Goal: Information Seeking & Learning: Learn about a topic

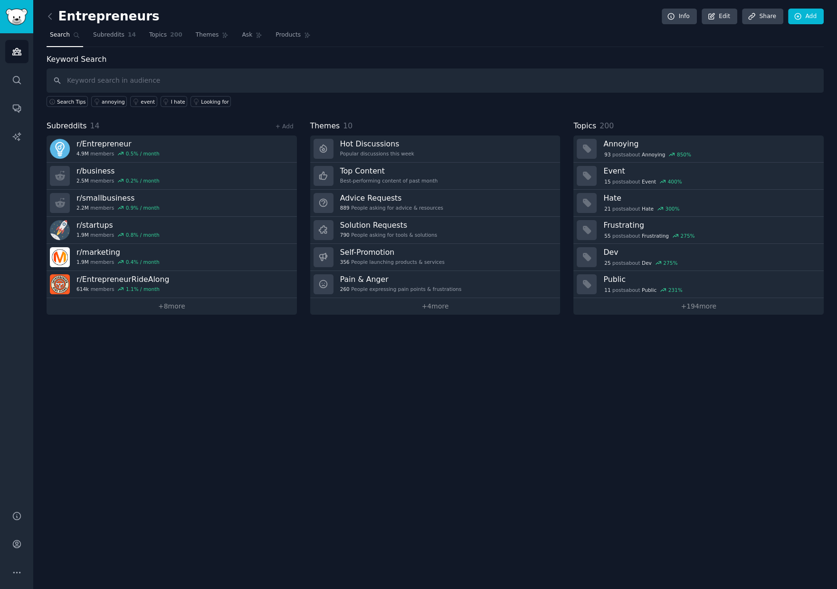
click at [283, 410] on div "Entrepreneurs Info Edit Share Add Search Subreddits 14 Topics 200 Themes Ask Pr…" at bounding box center [435, 294] width 804 height 589
click at [112, 36] on span "Subreddits" at bounding box center [108, 35] width 31 height 9
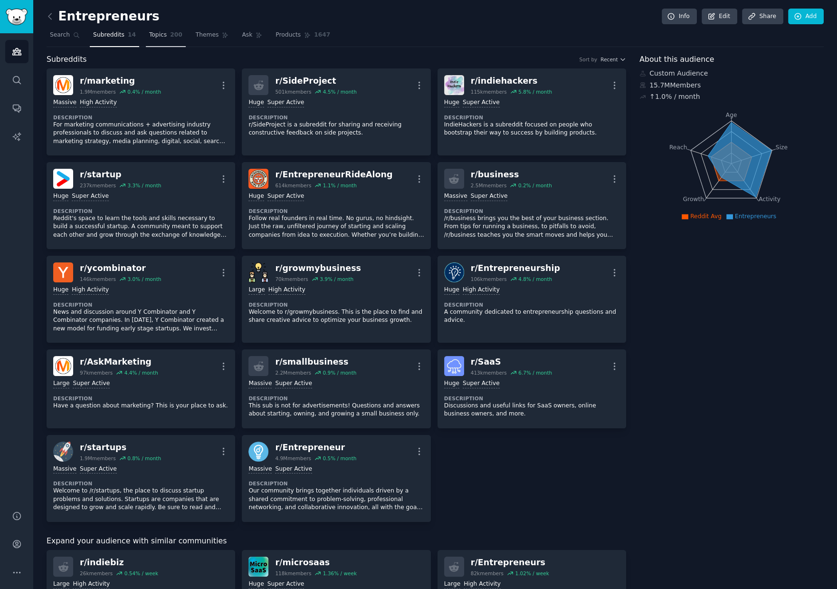
click at [159, 32] on span "Topics" at bounding box center [158, 35] width 18 height 9
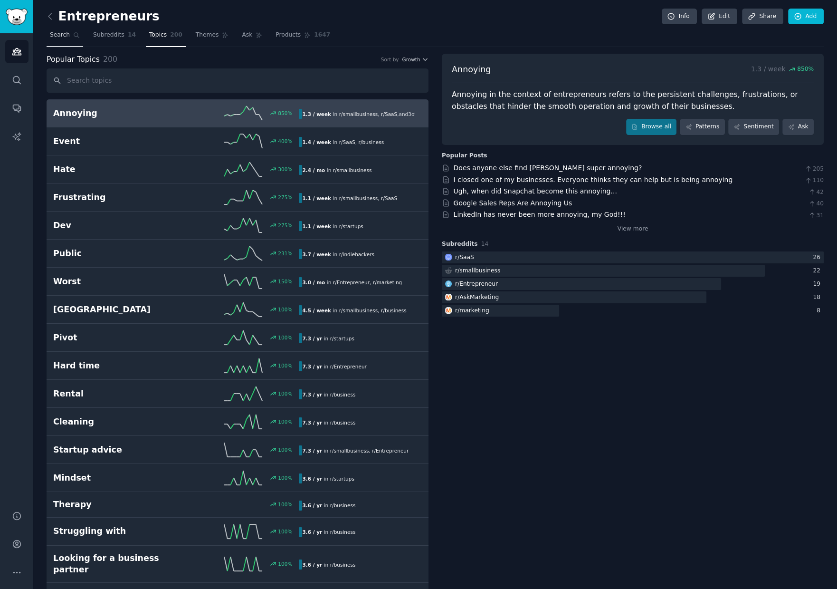
click at [61, 37] on span "Search" at bounding box center [60, 35] width 20 height 9
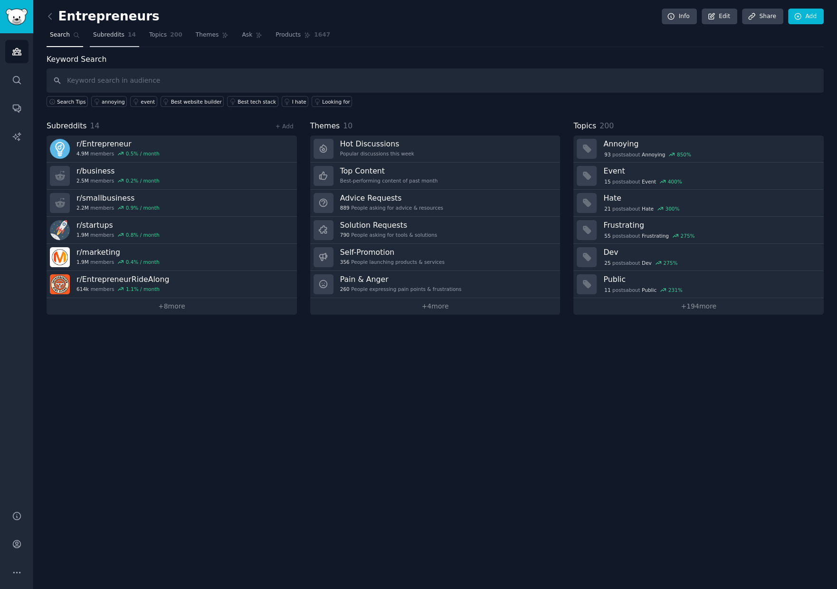
click at [110, 35] on span "Subreddits" at bounding box center [108, 35] width 31 height 9
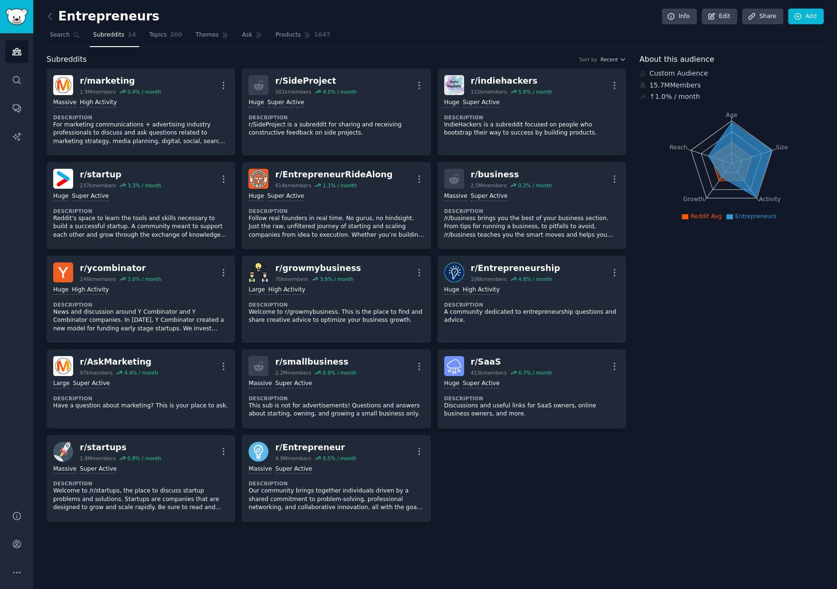
click at [45, 14] on div "Entrepreneurs Info Edit Share Add Search Subreddits 14 Topics 200 Themes Ask Pr…" at bounding box center [435, 294] width 804 height 589
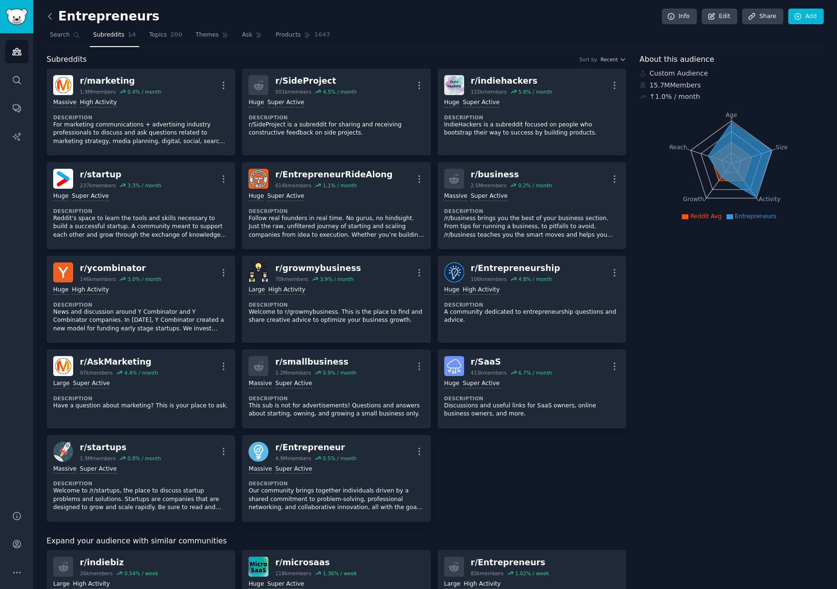
click at [54, 17] on icon at bounding box center [50, 16] width 10 height 10
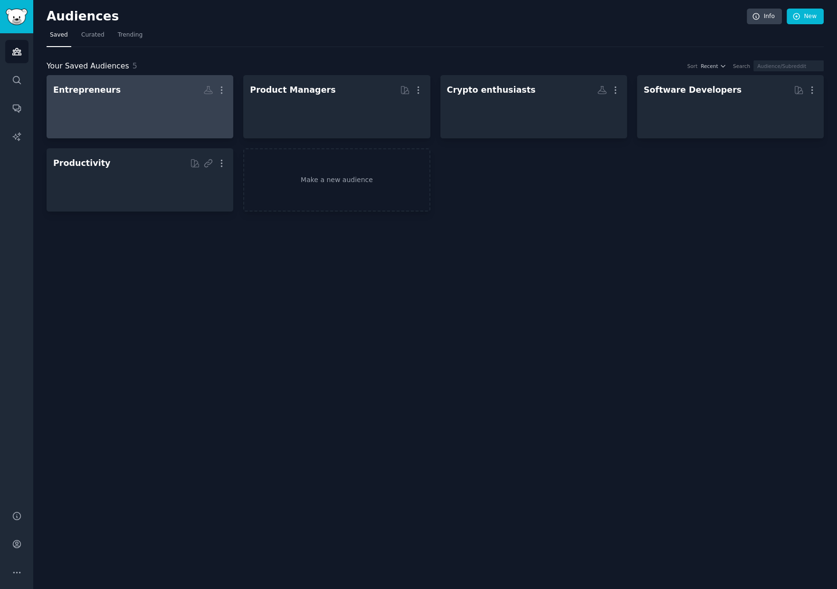
click at [120, 105] on div at bounding box center [139, 114] width 173 height 33
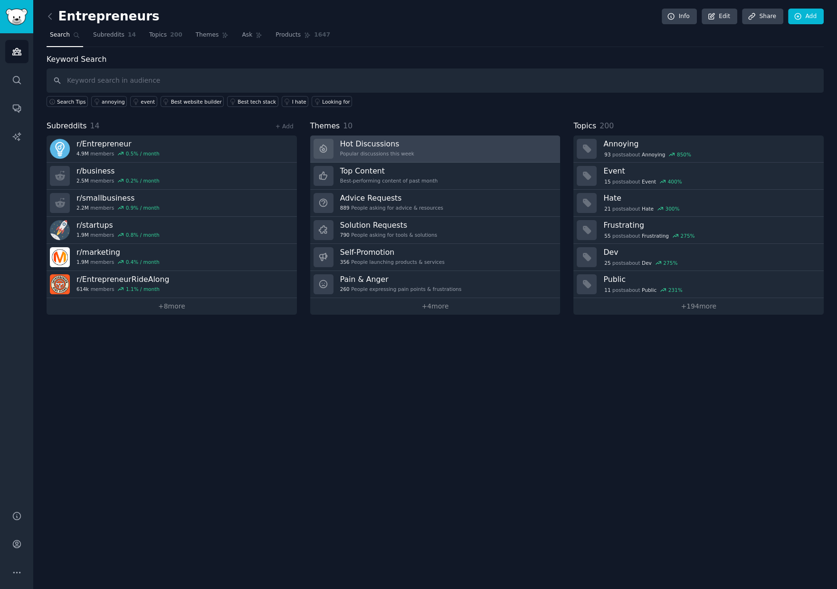
click at [444, 145] on link "Hot Discussions Popular discussions this week" at bounding box center [435, 148] width 250 height 27
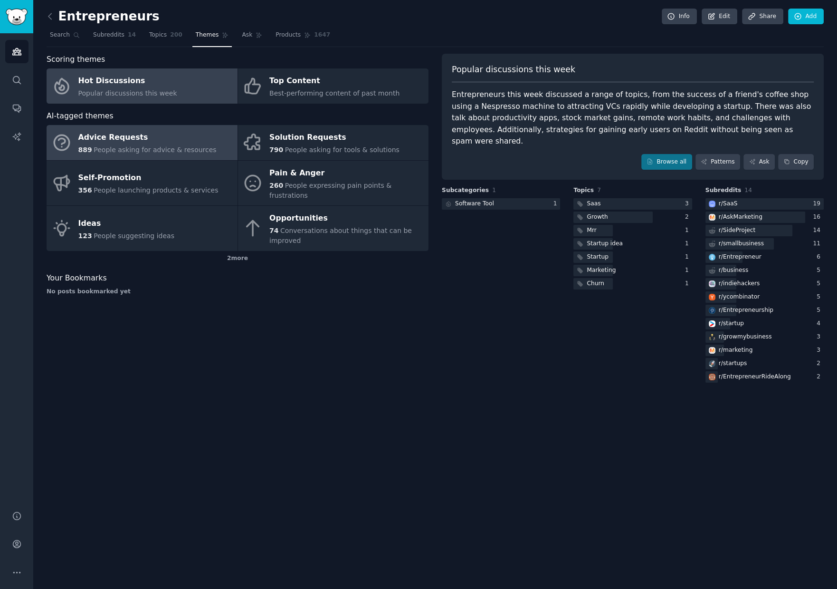
click at [172, 144] on div "Advice Requests" at bounding box center [147, 137] width 138 height 15
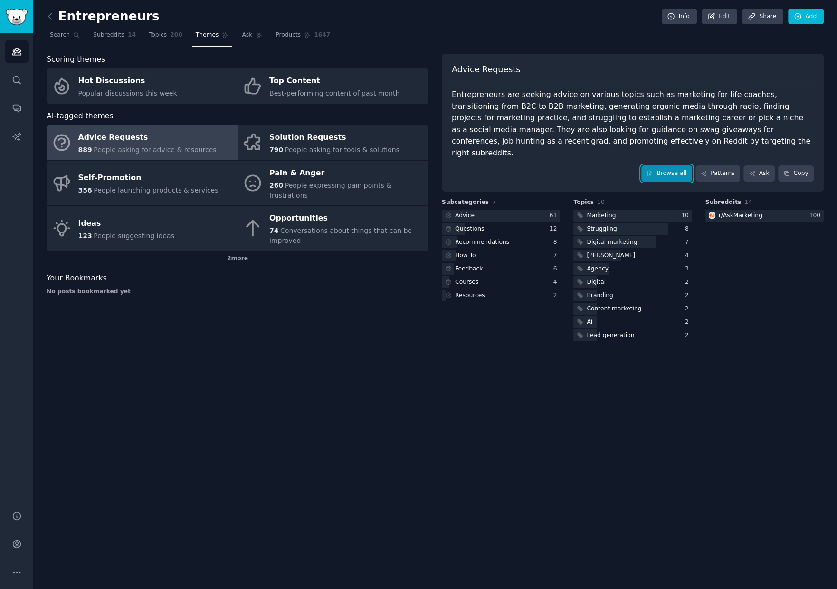
click at [665, 165] on link "Browse all" at bounding box center [666, 173] width 51 height 16
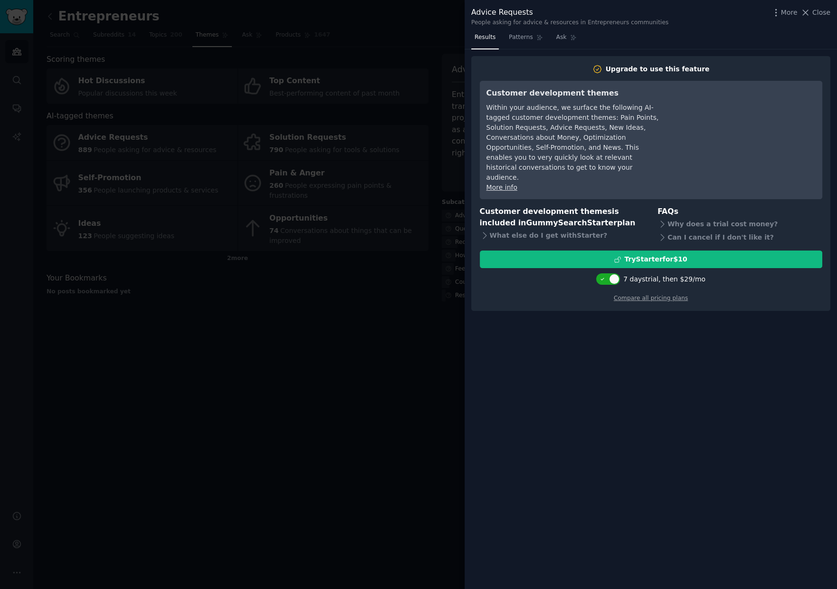
click at [389, 362] on div at bounding box center [418, 294] width 837 height 589
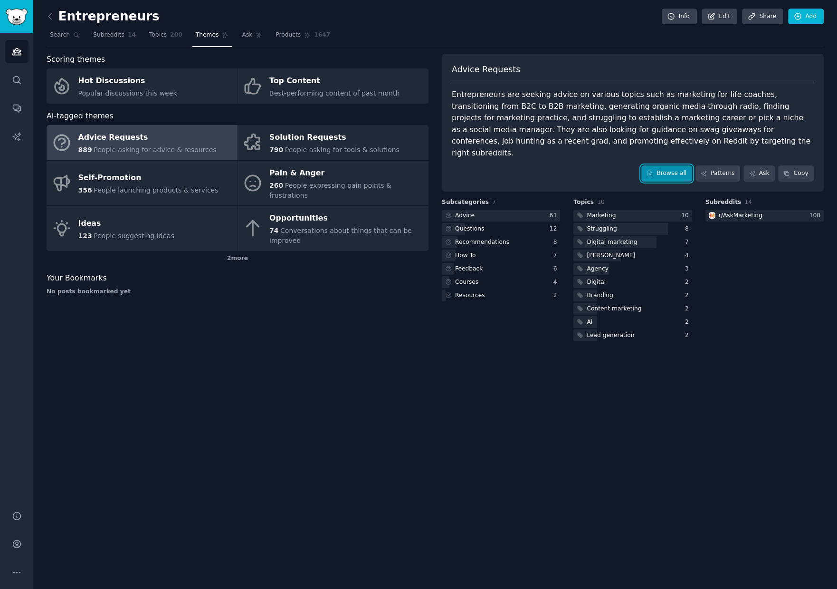
click at [666, 165] on link "Browse all" at bounding box center [666, 173] width 51 height 16
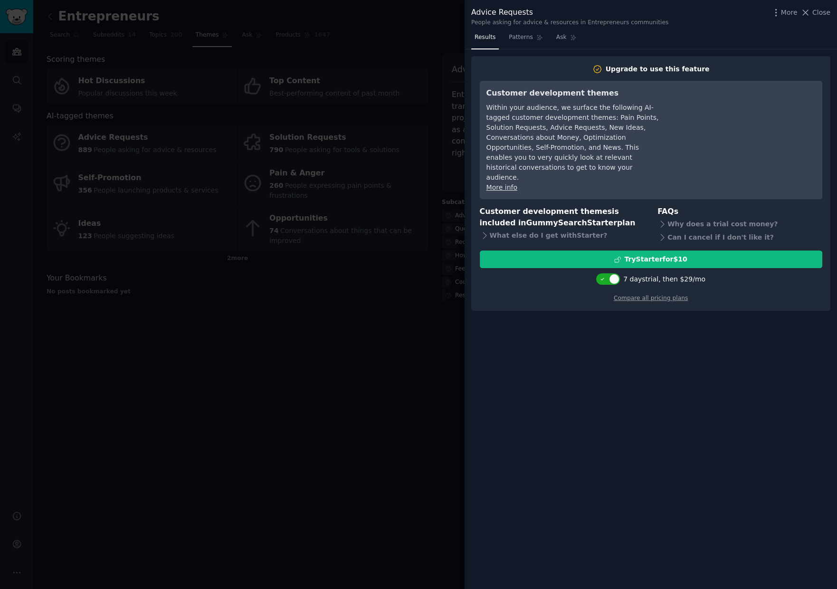
click at [334, 330] on div at bounding box center [418, 294] width 837 height 589
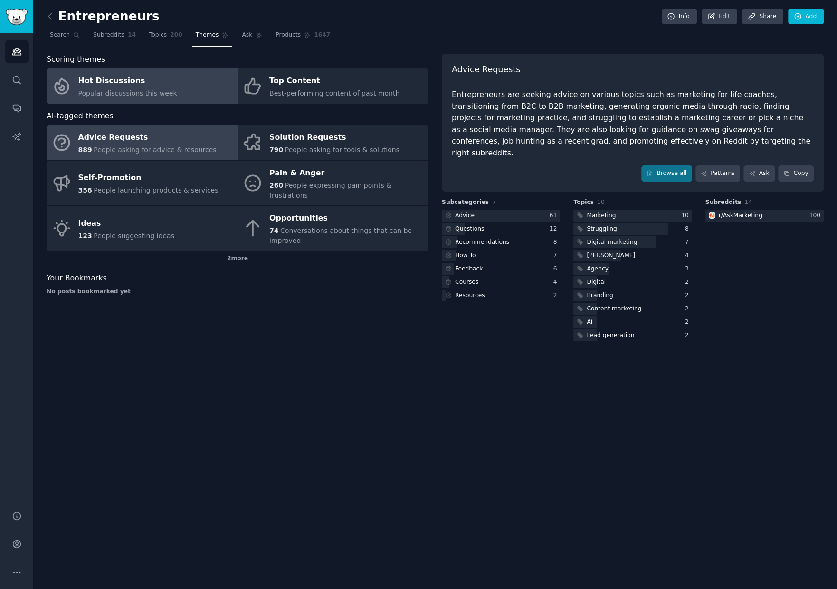
click at [194, 70] on link "Hot Discussions Popular discussions this week" at bounding box center [142, 85] width 191 height 35
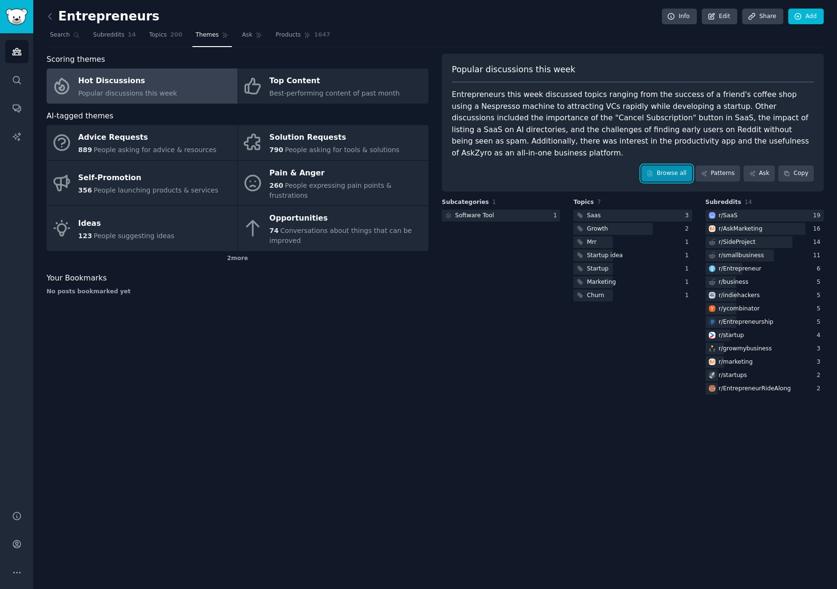
click at [667, 165] on link "Browse all" at bounding box center [666, 173] width 51 height 16
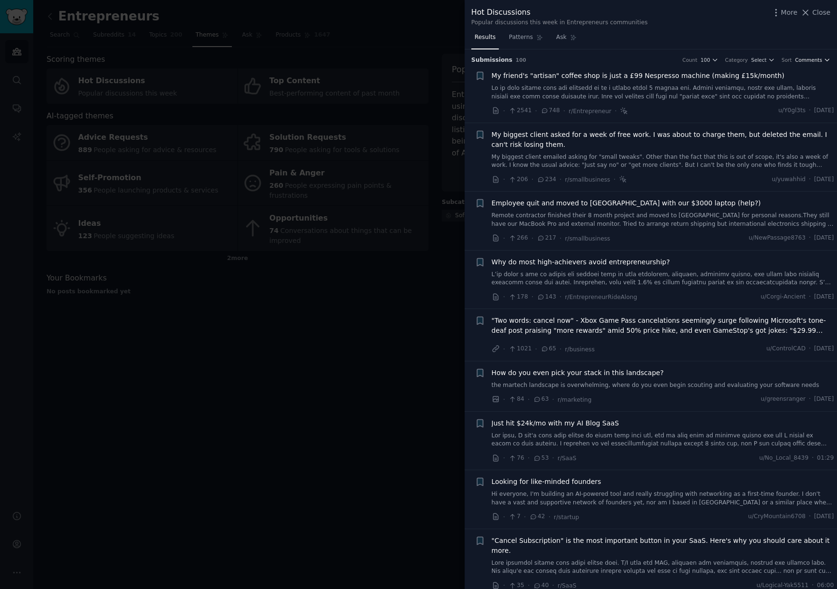
click at [820, 60] on button "Comments" at bounding box center [812, 60] width 35 height 7
click at [781, 106] on div "Recent" at bounding box center [783, 111] width 88 height 17
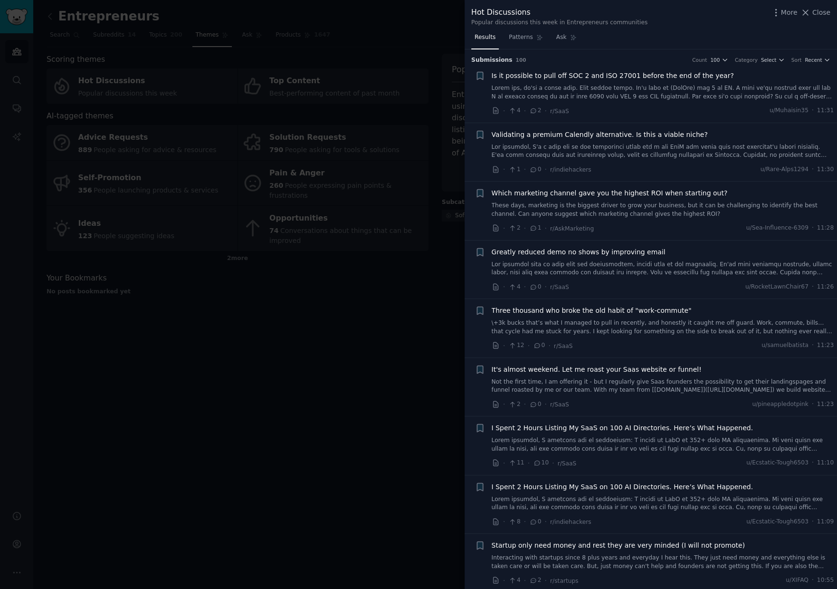
click at [674, 132] on span "Validating a premium Calendly alternative. Is this a viable niche?" at bounding box center [600, 135] width 216 height 10
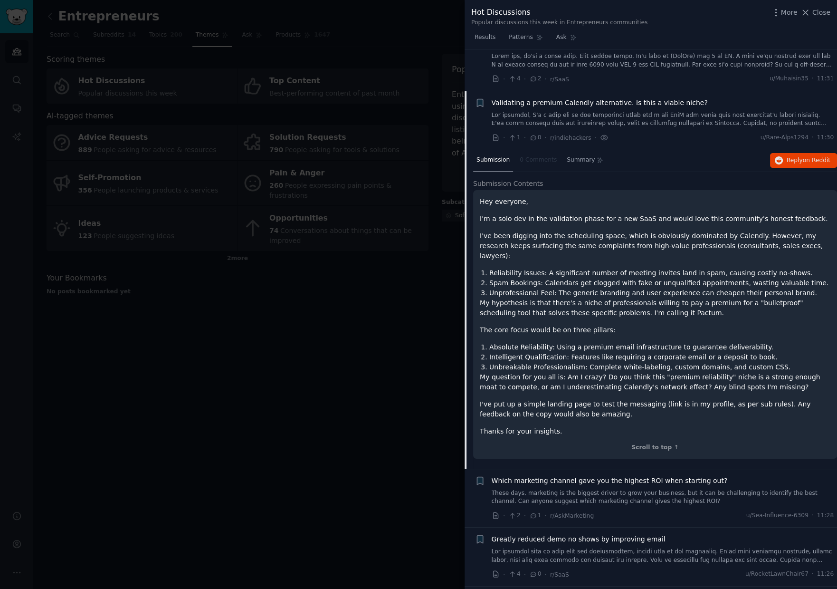
scroll to position [73, 0]
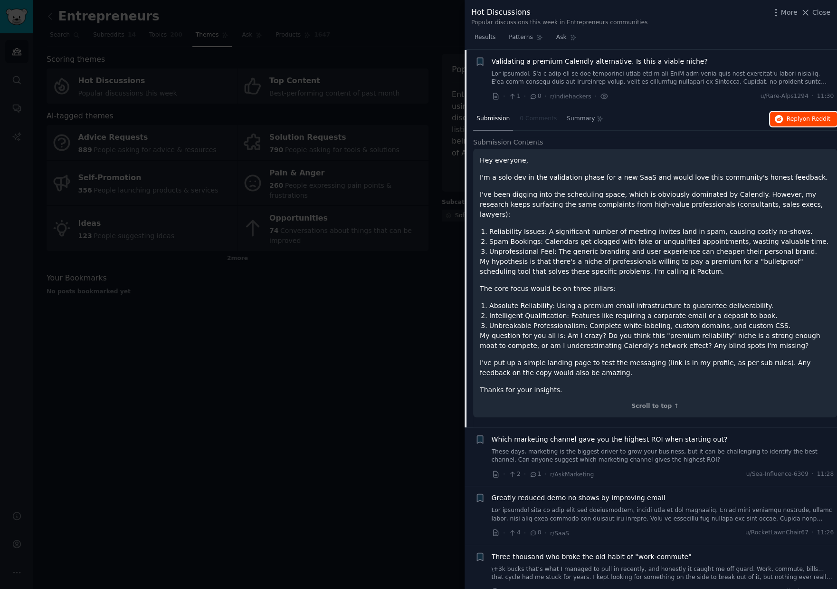
click at [809, 116] on span "on Reddit" at bounding box center [817, 118] width 28 height 7
click at [546, 247] on li "Unprofessional Feel: The generic branding and user experience can cheapen their…" at bounding box center [659, 252] width 341 height 10
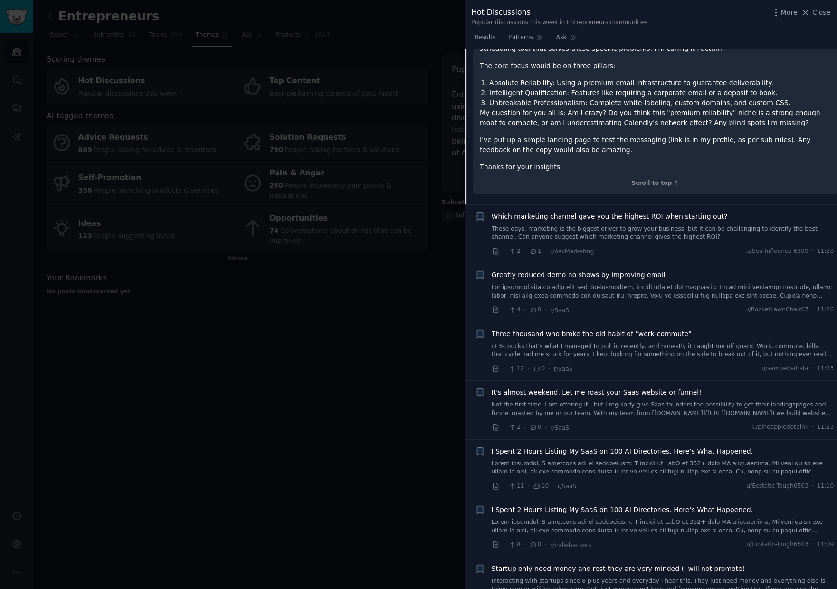
scroll to position [300, 0]
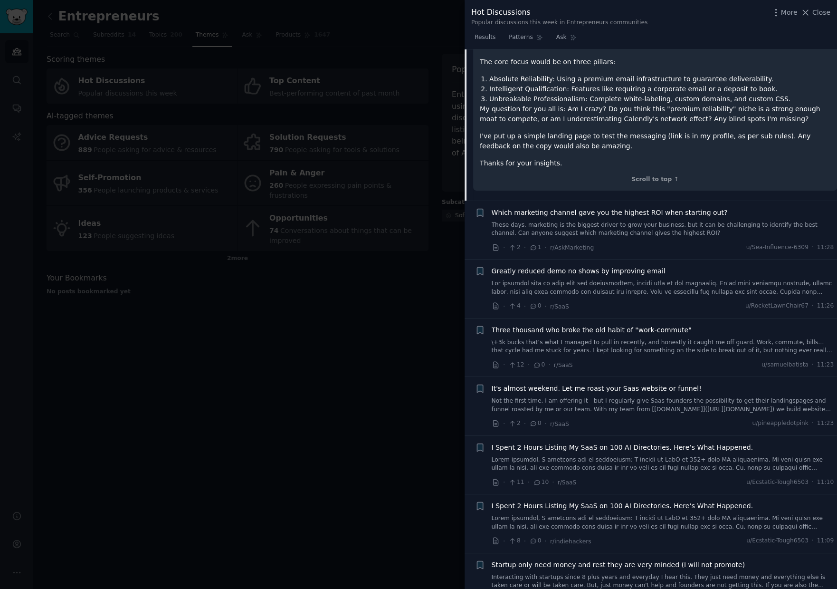
click at [586, 208] on span "Which marketing channel gave you the highest ROI when starting out?" at bounding box center [610, 213] width 236 height 10
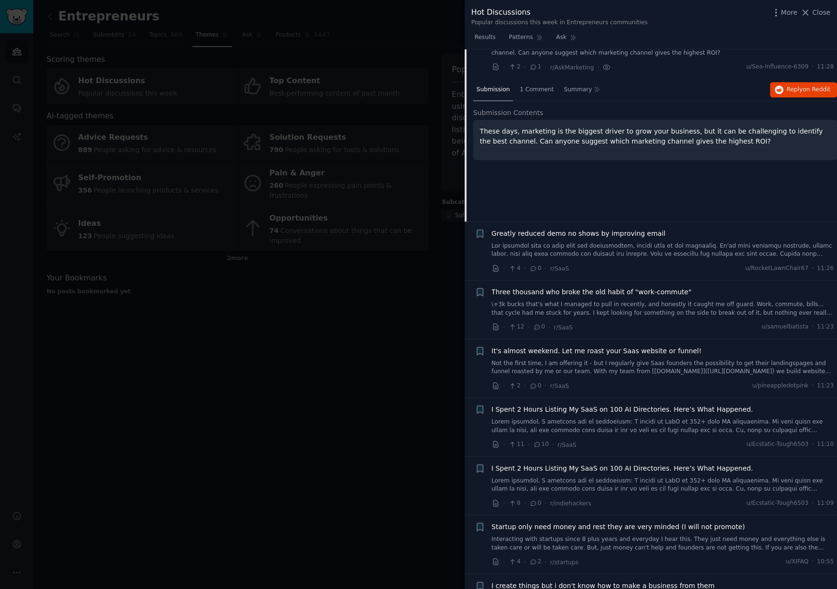
scroll to position [132, 0]
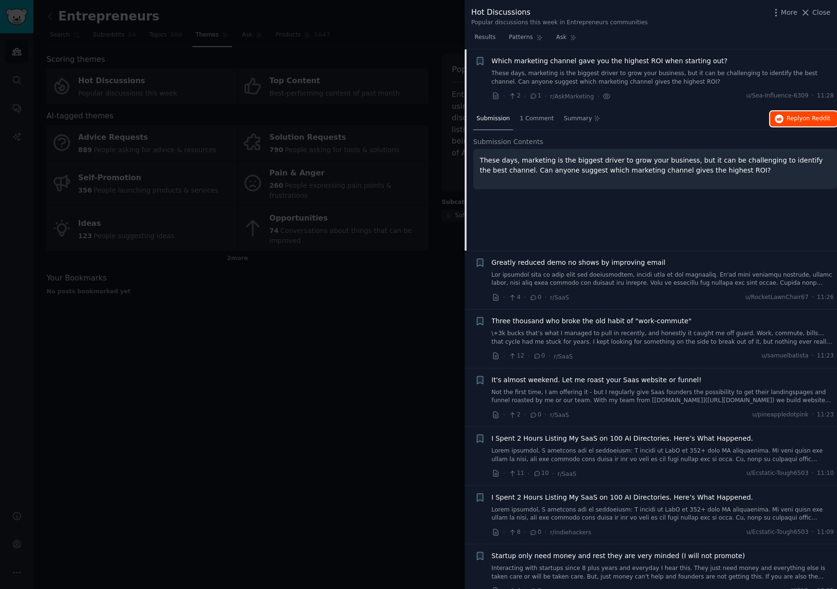
click at [807, 118] on span "on Reddit" at bounding box center [817, 118] width 28 height 7
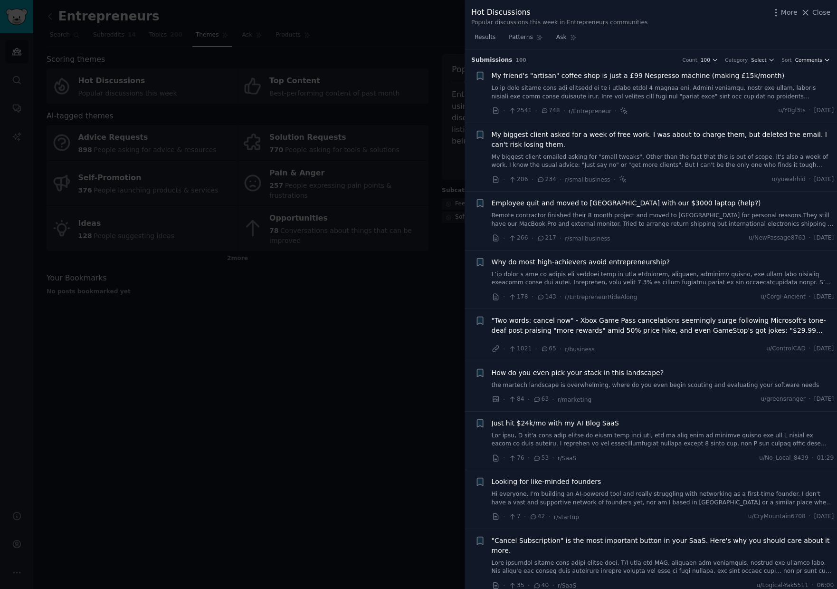
click at [805, 59] on span "Comments" at bounding box center [808, 60] width 27 height 7
click at [762, 110] on p "Recent" at bounding box center [765, 111] width 20 height 9
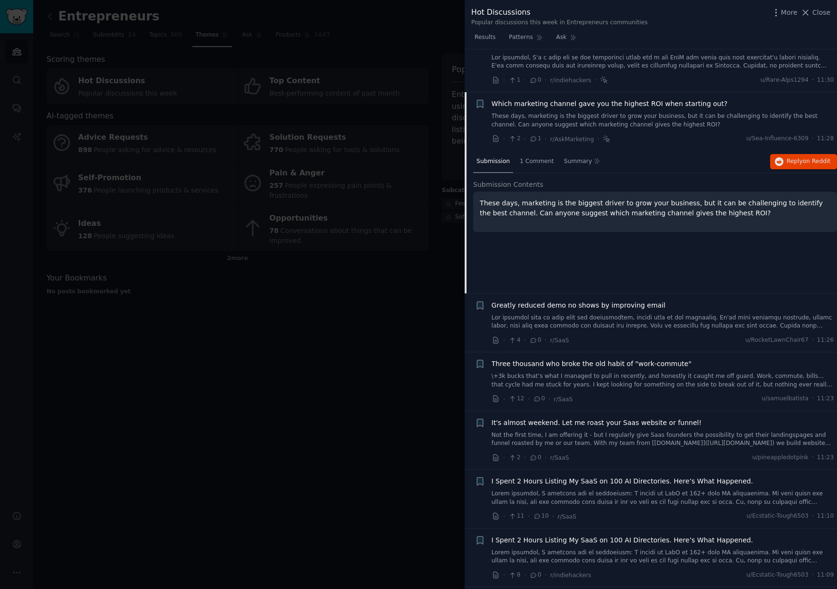
scroll to position [88, 0]
click at [590, 314] on link at bounding box center [663, 322] width 343 height 17
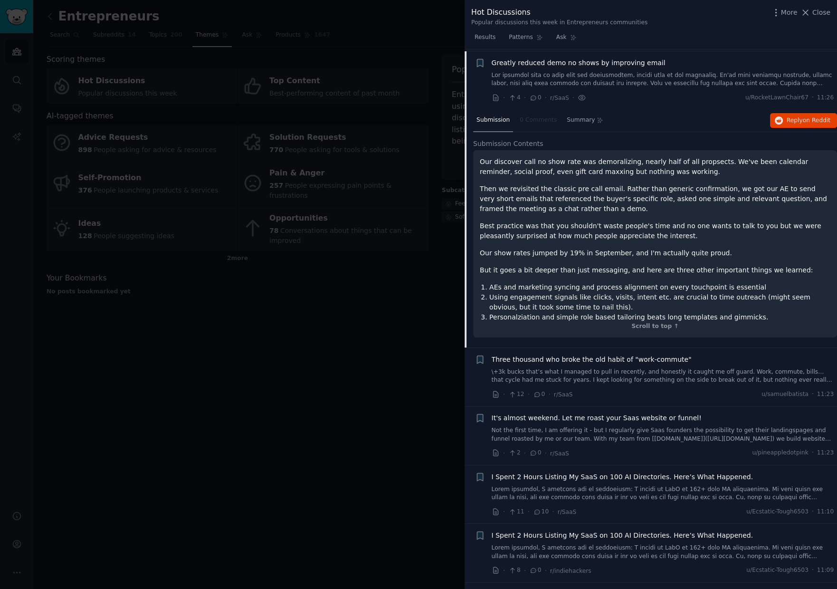
scroll to position [190, 0]
click at [804, 119] on span "on Reddit" at bounding box center [817, 118] width 28 height 7
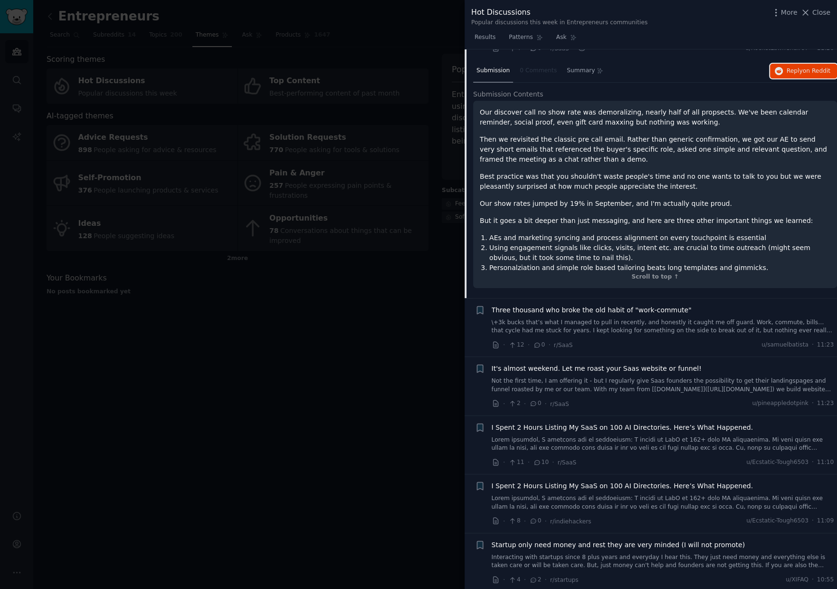
scroll to position [252, 0]
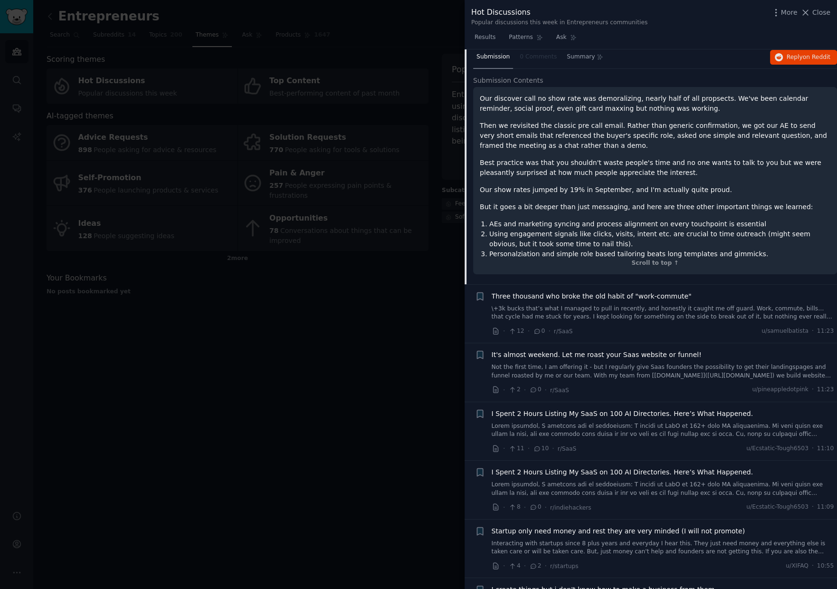
click at [608, 309] on link "\+3k bucks that’s what I managed to pull in recently, and honestly it caught me…" at bounding box center [663, 313] width 343 height 17
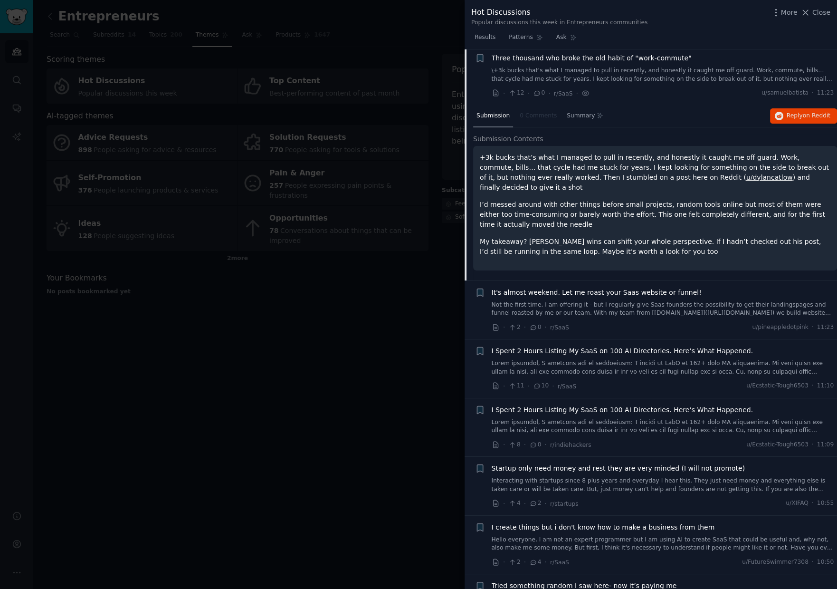
scroll to position [249, 0]
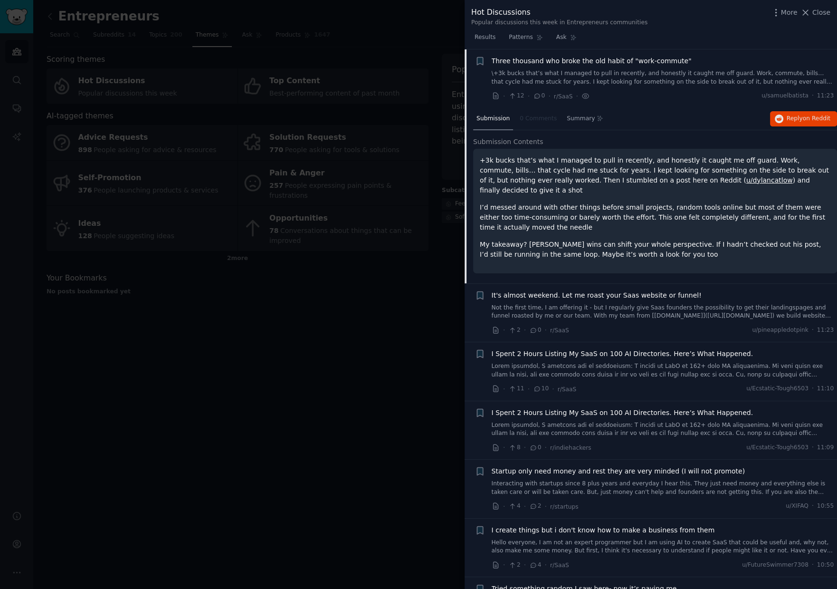
click at [608, 304] on link "Not the first time, I am offering it - but I regularly give Saas founders the p…" at bounding box center [663, 312] width 343 height 17
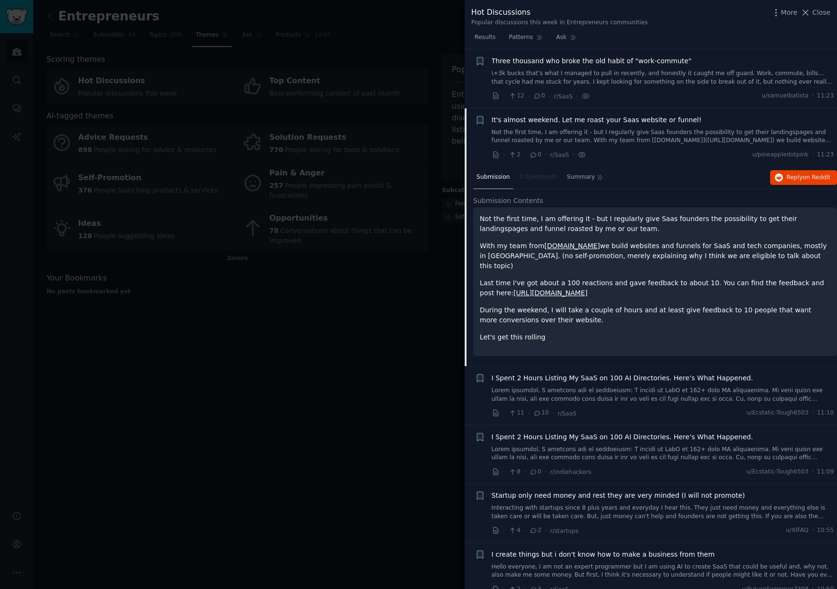
scroll to position [308, 0]
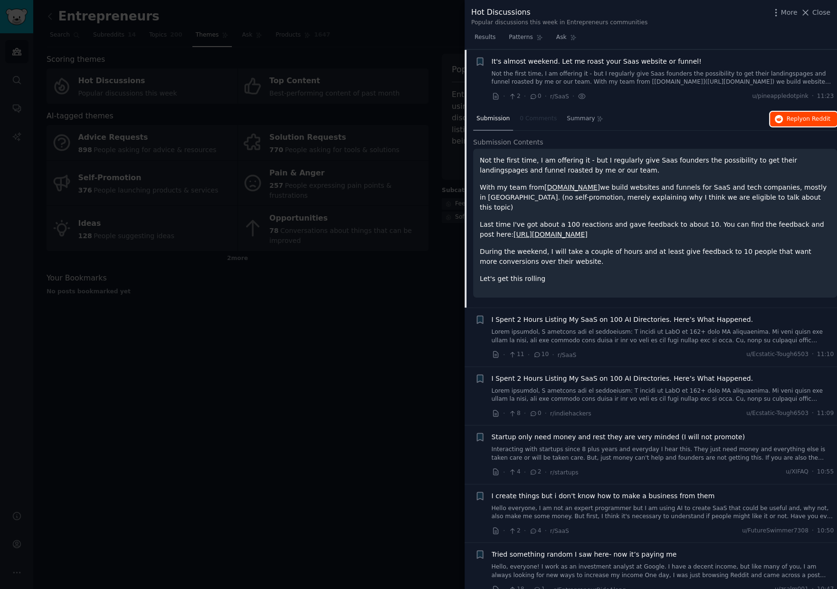
click at [800, 115] on span "Reply on Reddit" at bounding box center [809, 119] width 44 height 9
click at [661, 328] on link at bounding box center [663, 336] width 343 height 17
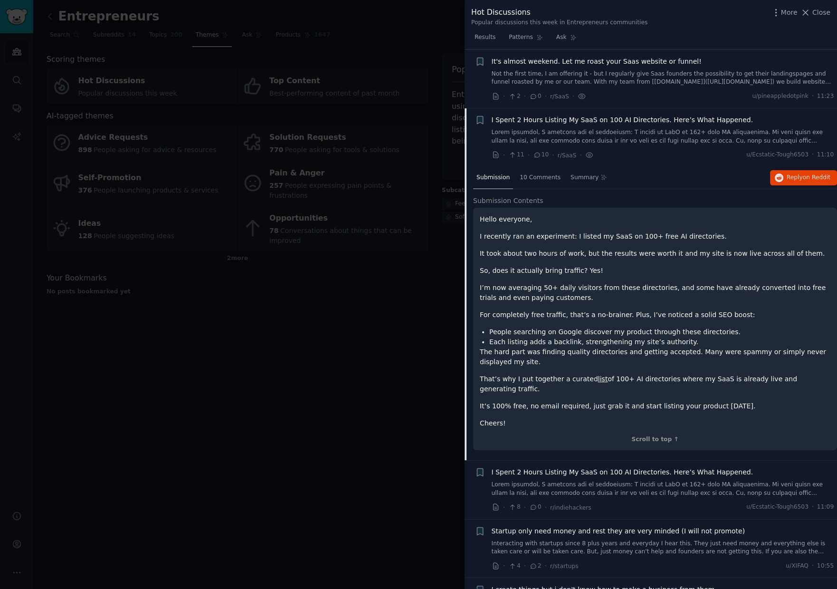
scroll to position [366, 0]
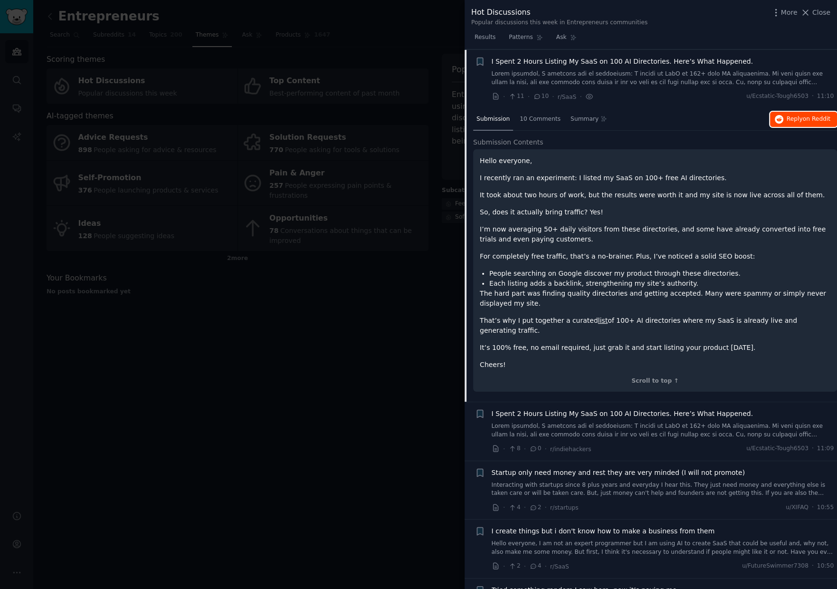
click at [791, 119] on span "Reply on Reddit" at bounding box center [809, 119] width 44 height 9
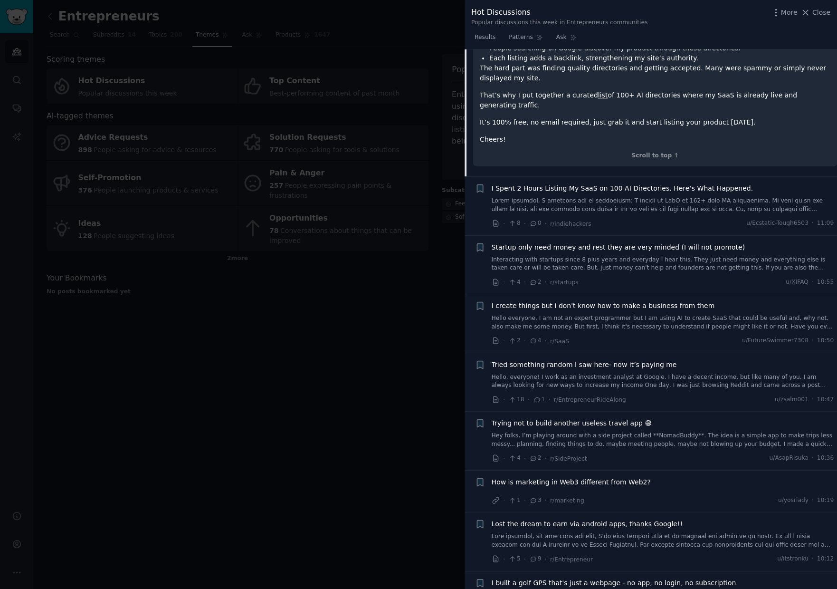
scroll to position [603, 0]
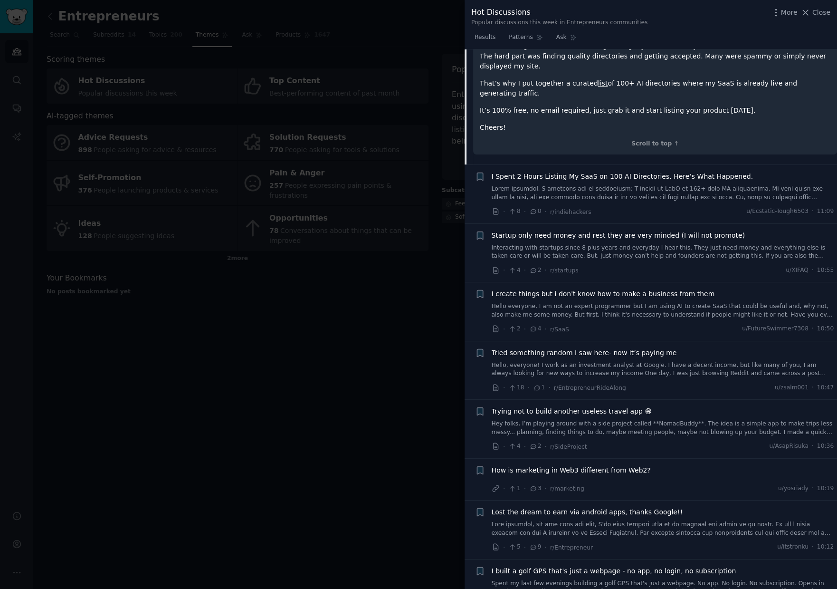
click at [618, 230] on span "Startup only need money and rest they are very minded (I will not promote)" at bounding box center [619, 235] width 254 height 10
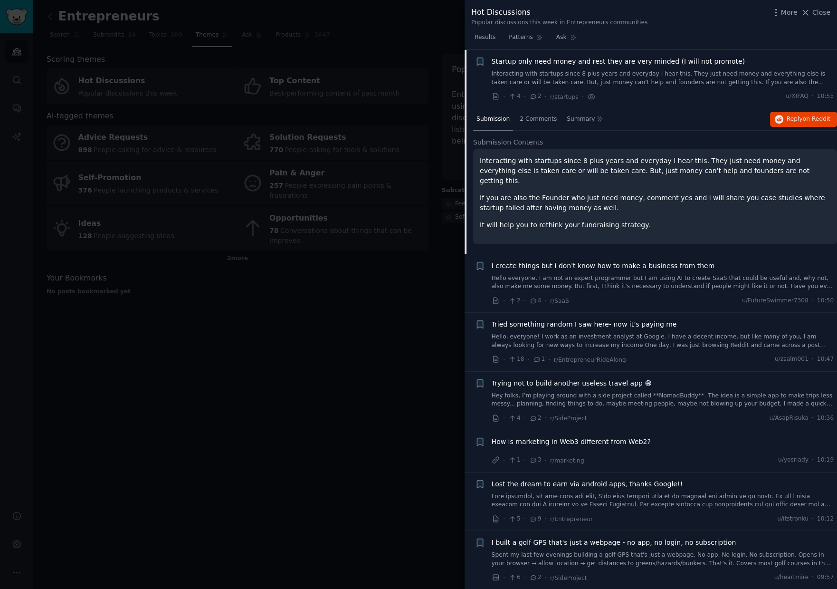
scroll to position [470, 0]
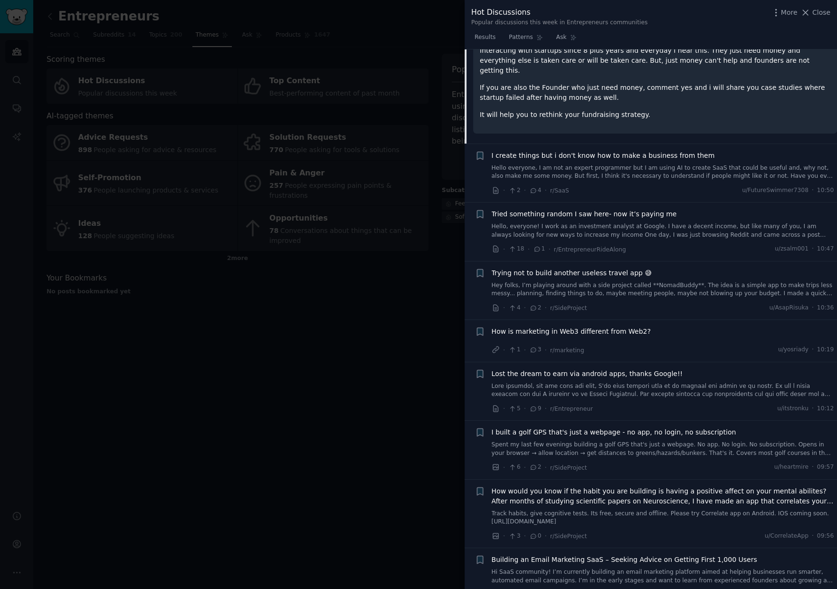
click at [610, 170] on link "Hello everyone, I am not an expert programmer but I am using AI to create SaaS …" at bounding box center [663, 172] width 343 height 17
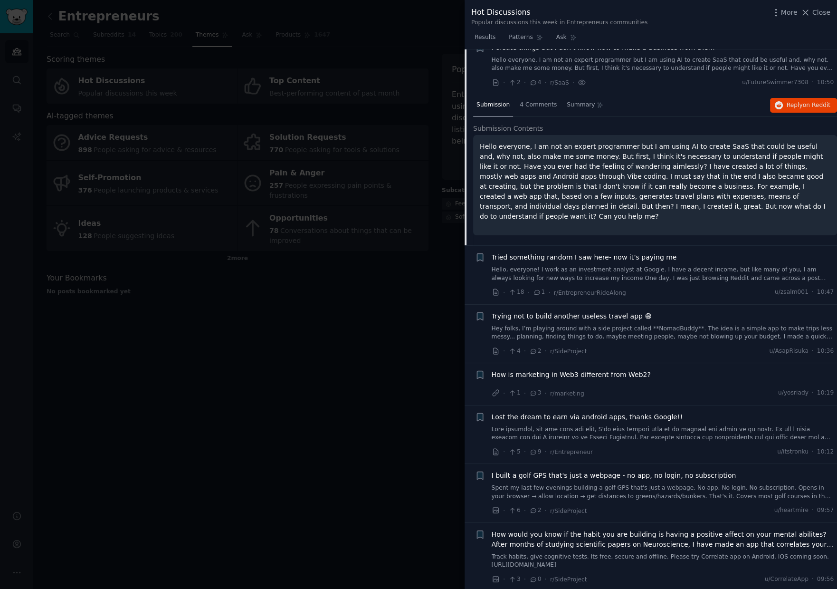
scroll to position [542, 0]
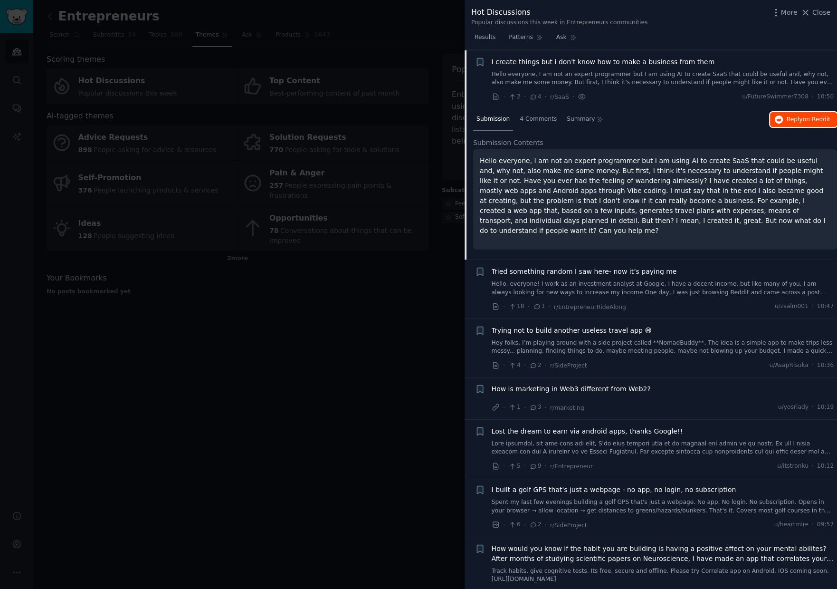
click at [813, 117] on span "on Reddit" at bounding box center [817, 119] width 28 height 7
click at [684, 280] on link "Hello, everyone! I work as an investment analyst at Google. I have a decent inc…" at bounding box center [663, 288] width 343 height 17
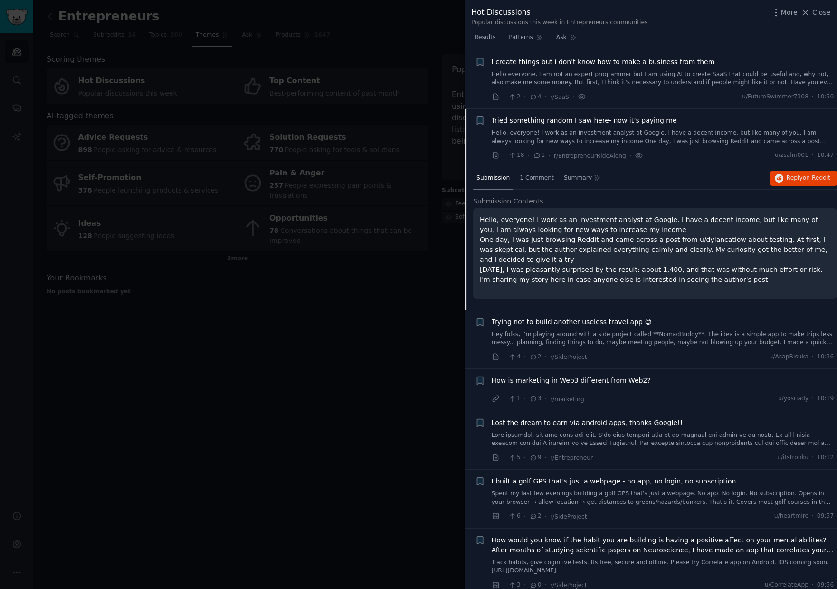
scroll to position [601, 0]
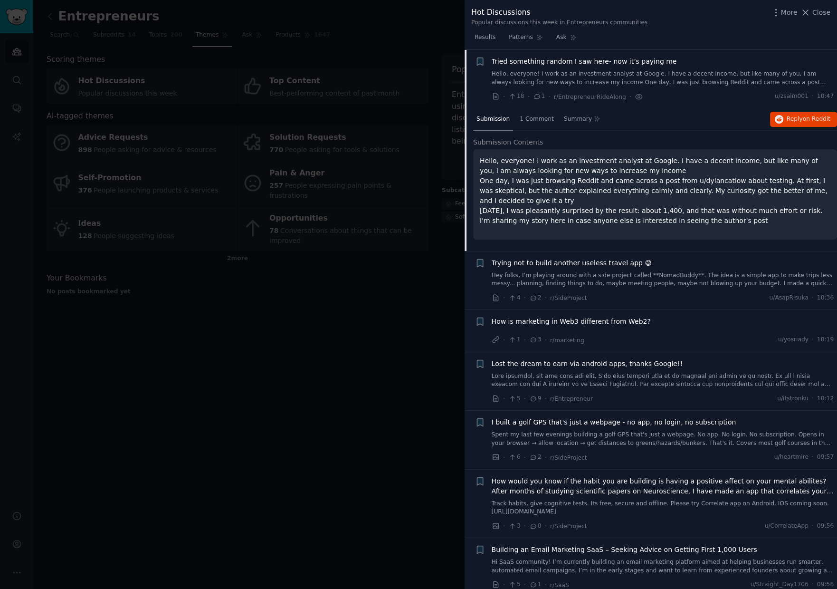
click at [640, 281] on link "Hey folks, I’m playing around with a side project called **NomadBuddy**. The id…" at bounding box center [663, 279] width 343 height 17
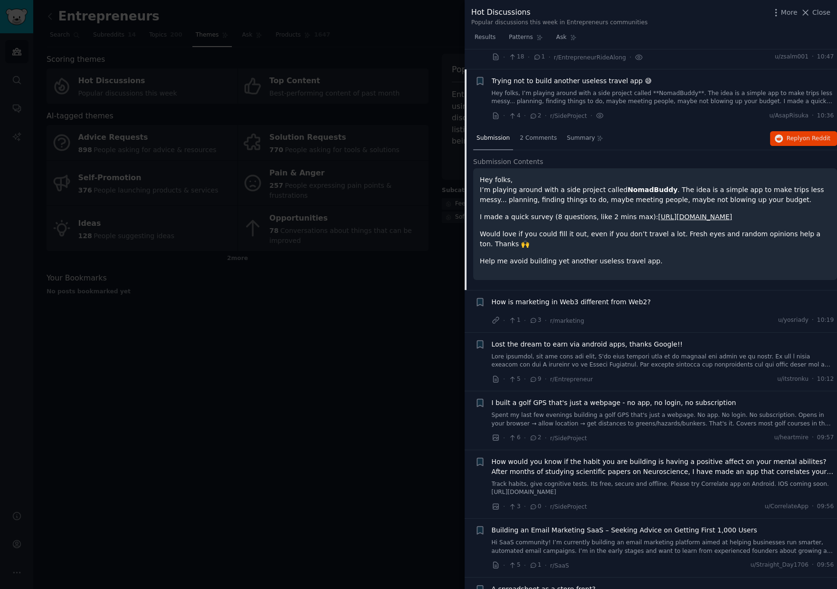
scroll to position [660, 0]
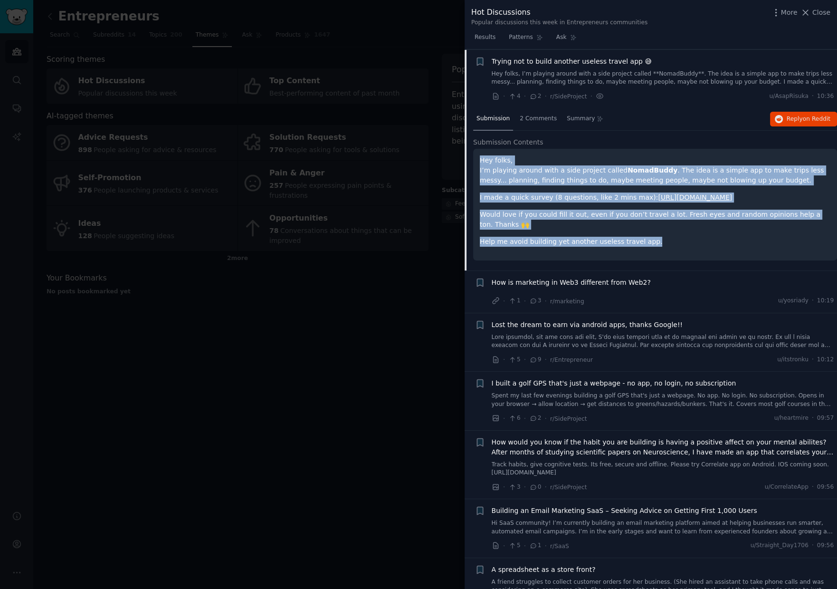
drag, startPoint x: 660, startPoint y: 248, endPoint x: 477, endPoint y: 163, distance: 201.5
click at [477, 162] on div "Hey folks, I’m playing around with a side project called NomadBuddy . The idea …" at bounding box center [655, 205] width 364 height 112
copy div "Hey folks, I’m playing around with a side project called NomadBuddy . The idea …"
click at [796, 121] on span "Reply on Reddit" at bounding box center [809, 119] width 44 height 9
